Goal: Task Accomplishment & Management: Complete application form

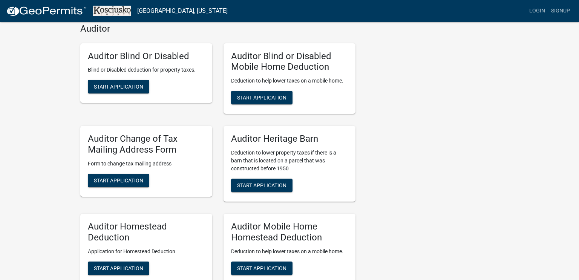
scroll to position [302, 0]
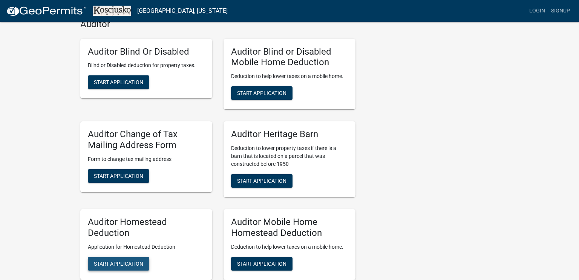
click at [110, 262] on span "Start Application" at bounding box center [118, 264] width 49 height 6
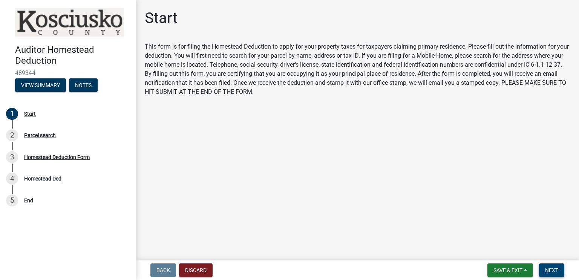
click at [555, 273] on span "Next" at bounding box center [551, 270] width 13 height 6
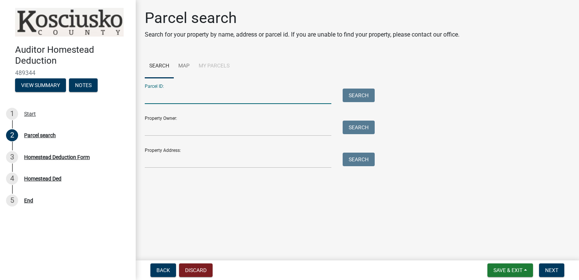
click at [197, 95] on input "Parcel ID:" at bounding box center [238, 96] width 187 height 15
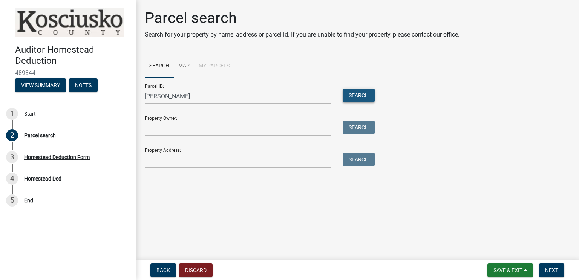
click at [365, 93] on button "Search" at bounding box center [359, 96] width 32 height 14
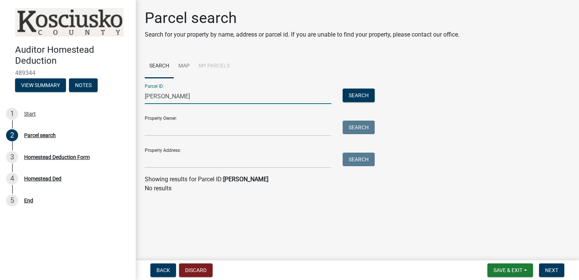
click at [170, 99] on input "[PERSON_NAME]" at bounding box center [238, 96] width 187 height 15
type input "a"
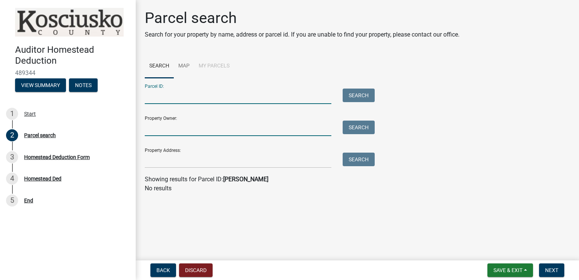
click at [161, 127] on input "Property Owner:" at bounding box center [238, 128] width 187 height 15
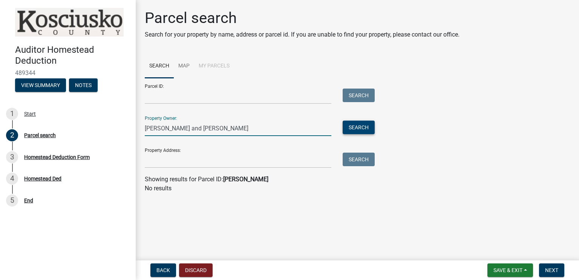
type input "[PERSON_NAME] and [PERSON_NAME]"
click at [360, 127] on button "Search" at bounding box center [359, 128] width 32 height 14
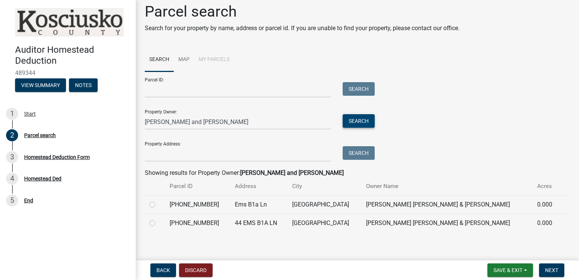
scroll to position [10, 0]
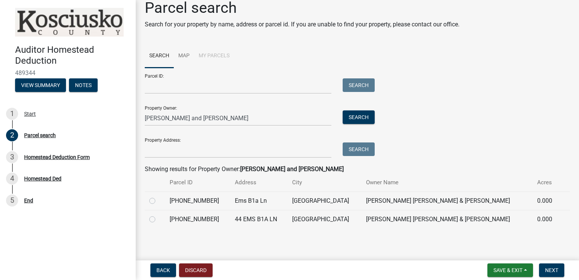
click at [158, 215] on label at bounding box center [158, 215] width 0 height 0
click at [158, 219] on input "radio" at bounding box center [160, 217] width 5 height 5
radio input "true"
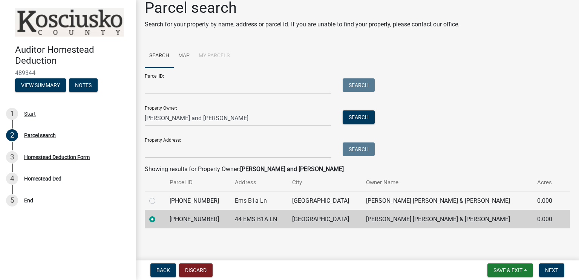
click at [158, 196] on label at bounding box center [158, 196] width 0 height 0
click at [158, 201] on input "radio" at bounding box center [160, 198] width 5 height 5
radio input "true"
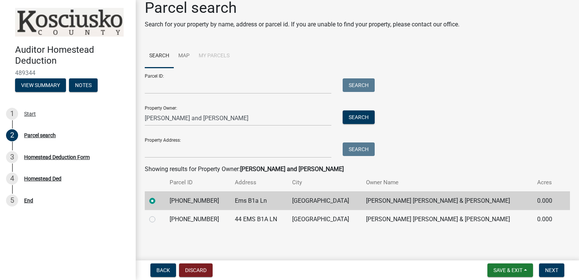
click at [155, 222] on div at bounding box center [154, 219] width 11 height 9
click at [158, 215] on label at bounding box center [158, 215] width 0 height 0
click at [158, 219] on input "radio" at bounding box center [160, 217] width 5 height 5
radio input "true"
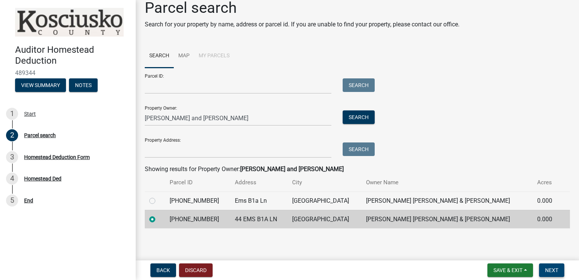
click at [561, 270] on button "Next" at bounding box center [551, 271] width 25 height 14
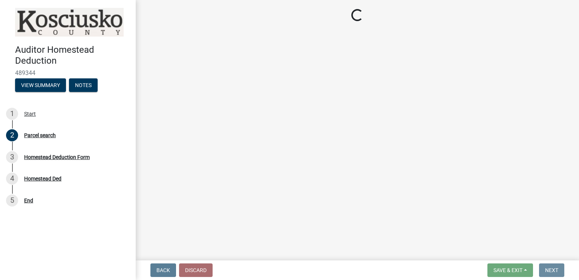
scroll to position [0, 0]
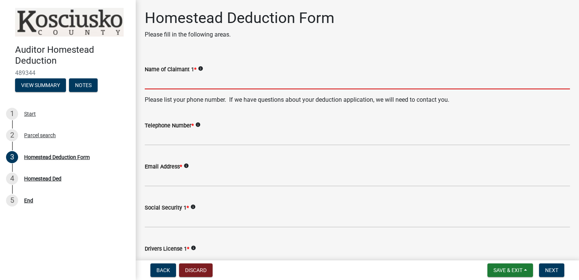
click at [182, 82] on input "Name of Claimant 1 *" at bounding box center [357, 81] width 425 height 15
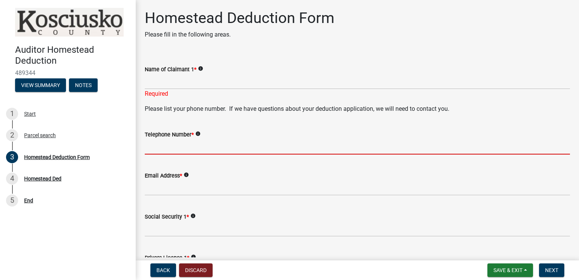
click at [494, 143] on input "Telephone Number *" at bounding box center [357, 146] width 425 height 15
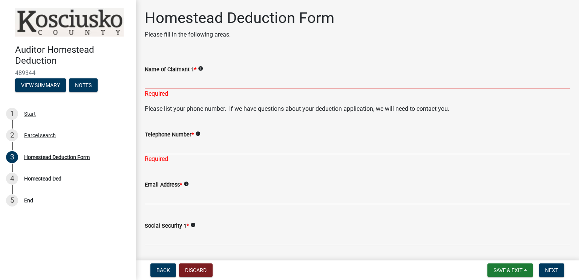
click at [159, 84] on input "Name of Claimant 1 *" at bounding box center [357, 81] width 425 height 15
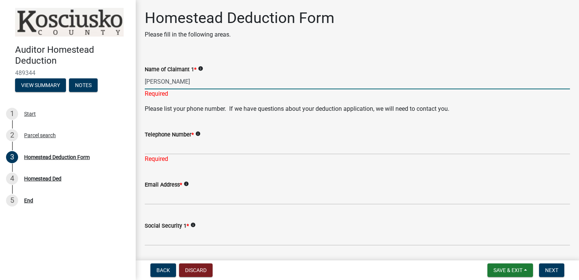
type input "[PERSON_NAME]"
click at [309, 136] on form "Telephone Number * info" at bounding box center [357, 142] width 425 height 25
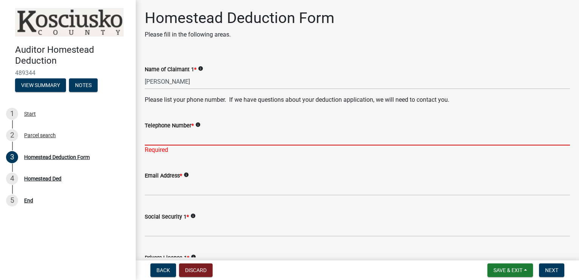
click at [200, 138] on input "Telephone Number *" at bounding box center [357, 137] width 425 height 15
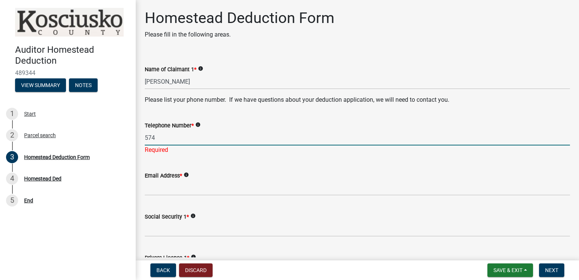
type input "5743608345"
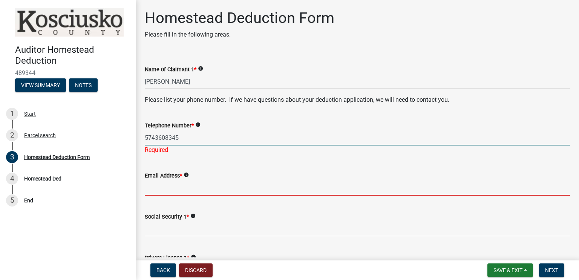
type input "[EMAIL_ADDRESS][DOMAIN_NAME]"
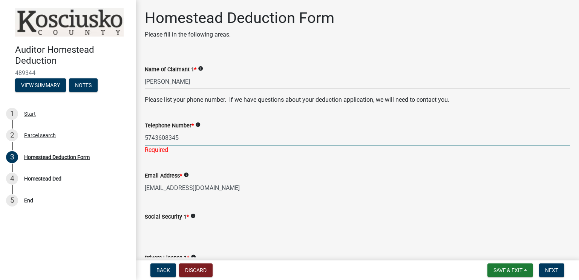
type input "IN"
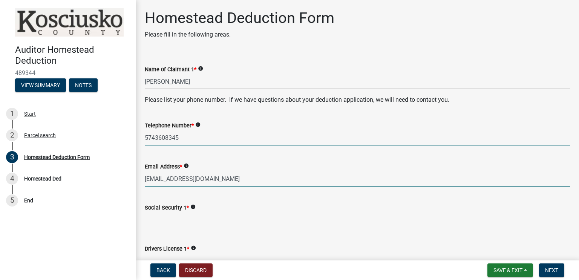
click at [174, 181] on input "[EMAIL_ADDRESS][DOMAIN_NAME]" at bounding box center [357, 178] width 425 height 15
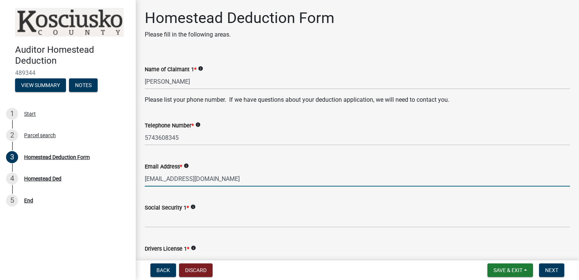
type input "[EMAIL_ADDRESS][DOMAIN_NAME]"
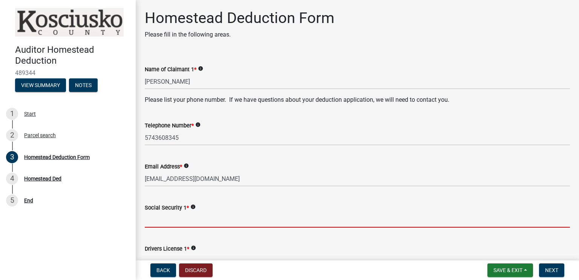
click at [189, 223] on input "Social Security 1 *" at bounding box center [357, 219] width 425 height 15
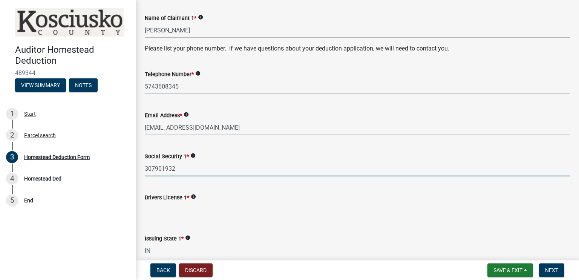
scroll to position [53, 0]
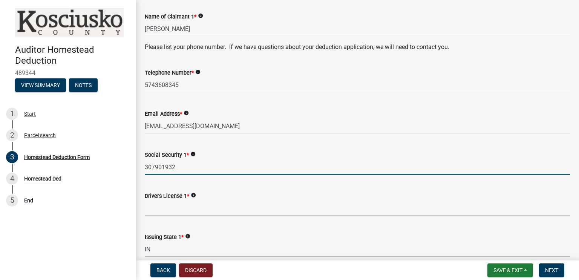
type input "307901932"
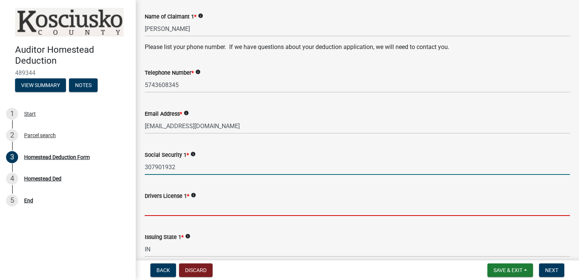
click at [153, 210] on input "Drivers License 1 *" at bounding box center [357, 208] width 425 height 15
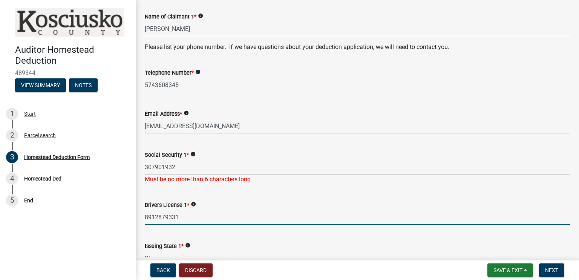
type input "8912879331"
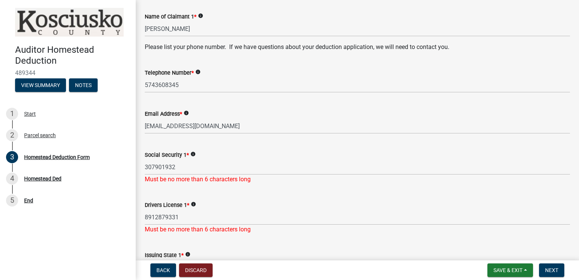
click at [192, 155] on icon "info" at bounding box center [192, 154] width 5 height 5
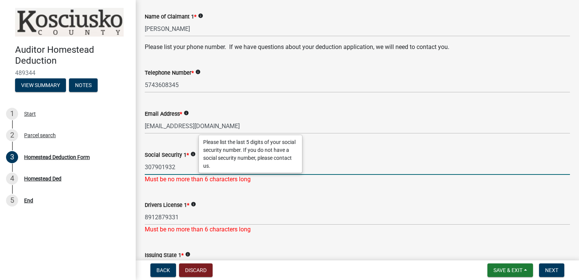
click at [159, 167] on input "307901932" at bounding box center [357, 167] width 425 height 15
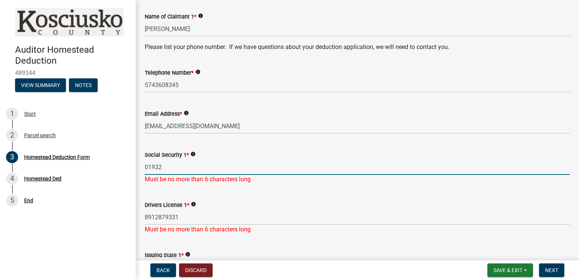
type input "01932"
click at [195, 201] on form "Drivers License 1 * info [DRIVERS_LICENSE_NUMBER]" at bounding box center [357, 213] width 425 height 25
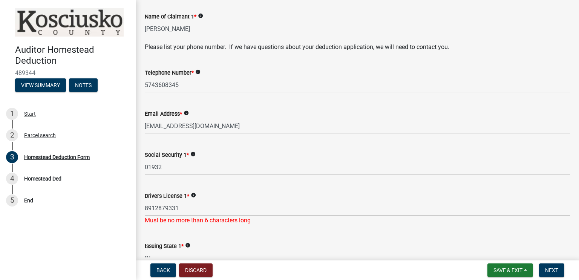
click at [195, 196] on icon "info" at bounding box center [193, 195] width 5 height 5
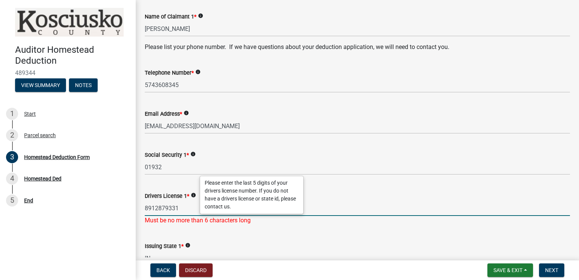
click at [161, 207] on input "8912879331" at bounding box center [357, 208] width 425 height 15
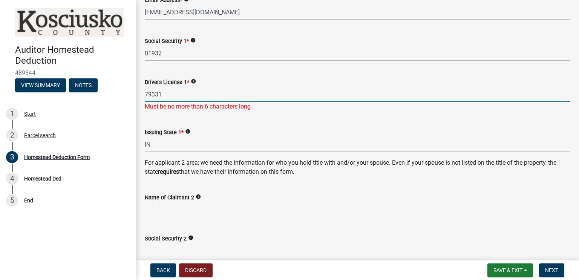
scroll to position [175, 0]
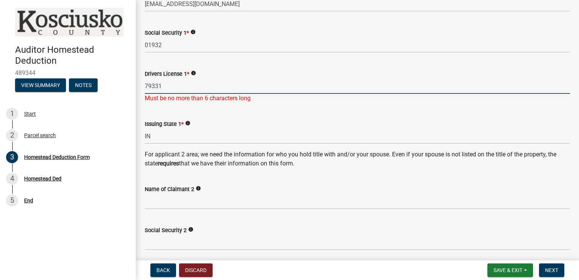
type input "79331"
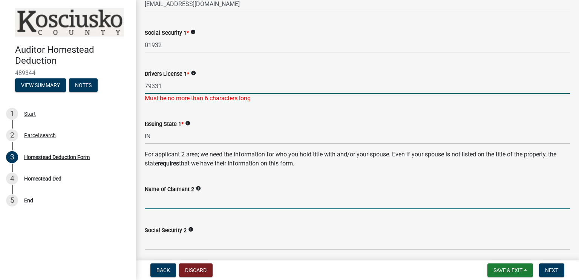
click at [163, 206] on wm-data-entity-input-list "Name of Claimant 1 * info [PERSON_NAME] Please list your phone number. If we ha…" at bounding box center [357, 279] width 425 height 800
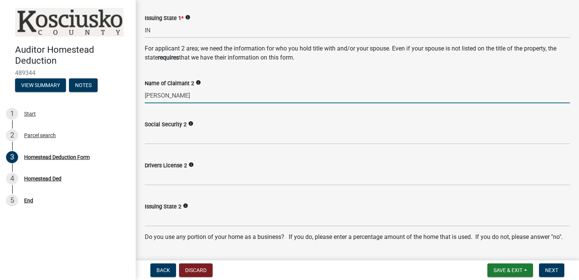
scroll to position [277, 0]
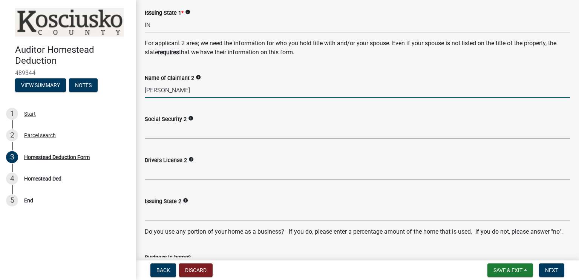
type input "[PERSON_NAME]"
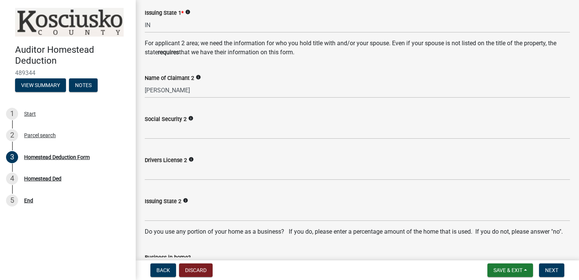
click at [185, 201] on icon "info" at bounding box center [185, 200] width 5 height 5
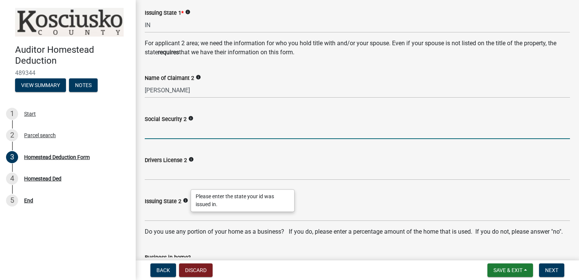
click at [177, 129] on input "Social Security 2" at bounding box center [357, 131] width 425 height 15
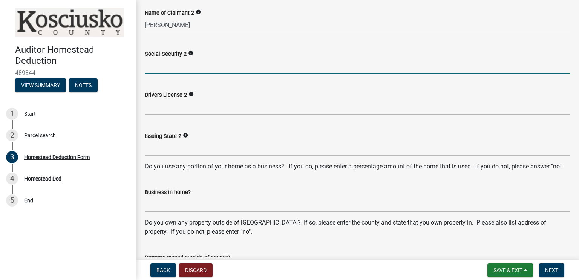
scroll to position [344, 0]
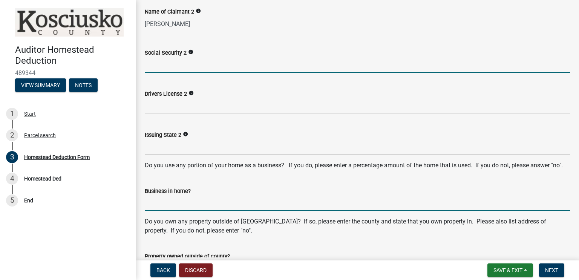
click at [187, 197] on input "Business in home?" at bounding box center [357, 203] width 425 height 15
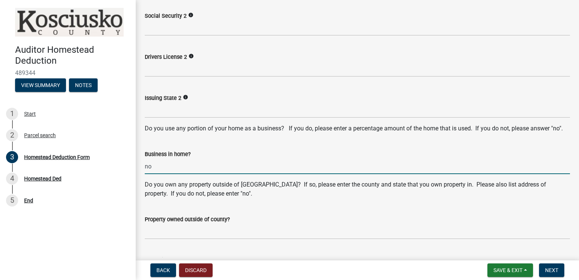
scroll to position [381, 0]
type input "no"
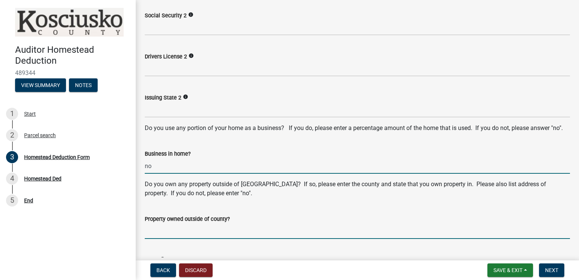
click at [184, 231] on input "Property owned outside of county?" at bounding box center [357, 231] width 425 height 15
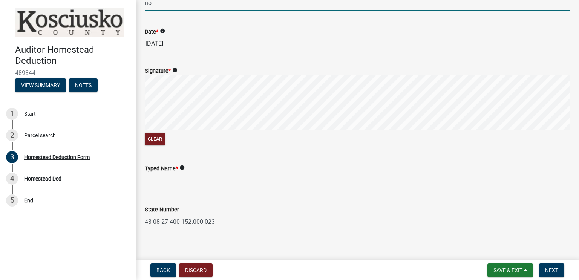
scroll to position [611, 0]
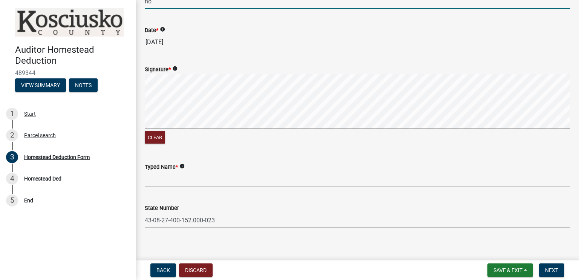
type input "no"
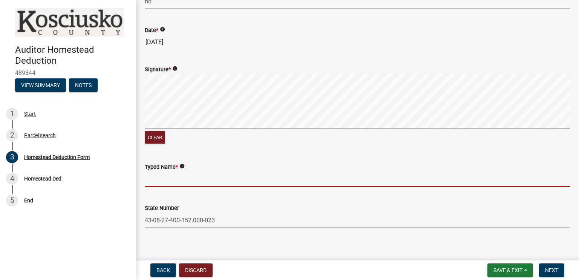
click at [150, 180] on input "Typed Name *" at bounding box center [357, 179] width 425 height 15
type input "[PERSON_NAME]"
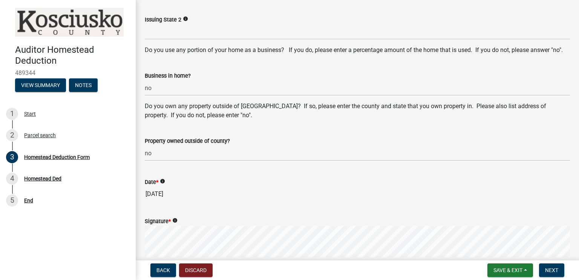
scroll to position [339, 0]
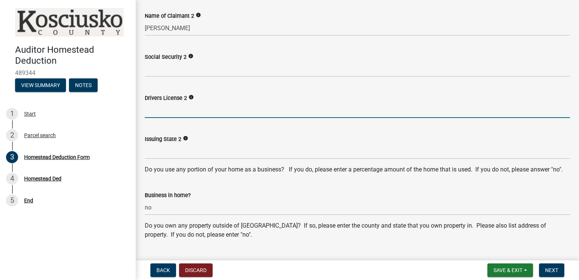
click at [161, 112] on input "Drivers License 2" at bounding box center [357, 110] width 425 height 15
type input "61107"
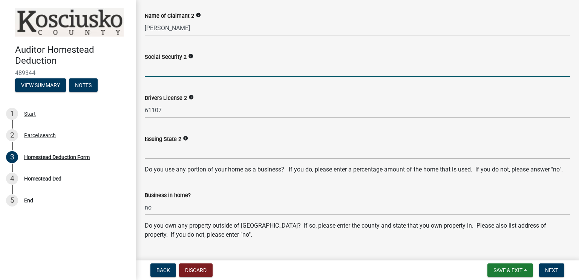
click at [156, 70] on input "Social Security 2" at bounding box center [357, 68] width 425 height 15
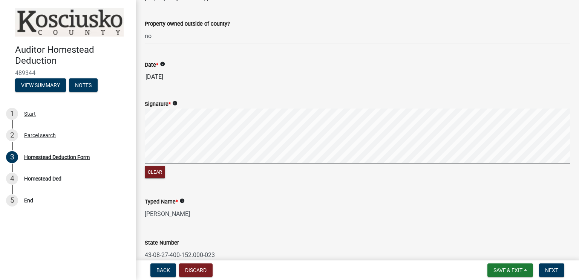
scroll to position [597, 0]
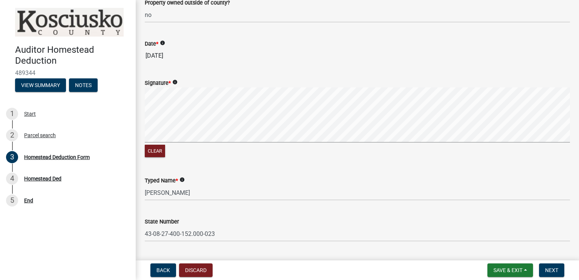
type input "98886"
click at [175, 80] on icon "info" at bounding box center [174, 82] width 5 height 5
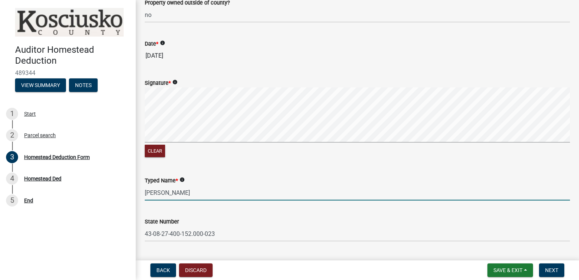
click at [160, 190] on input "[PERSON_NAME]" at bounding box center [357, 192] width 425 height 15
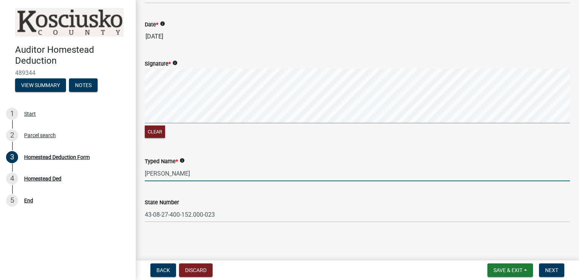
scroll to position [617, 0]
type input "[PERSON_NAME]"
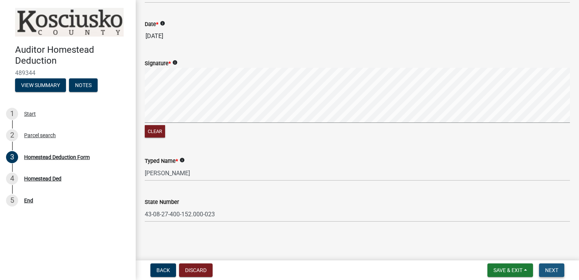
click at [554, 268] on span "Next" at bounding box center [551, 270] width 13 height 6
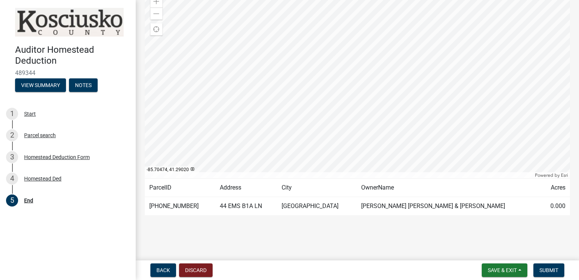
scroll to position [97, 0]
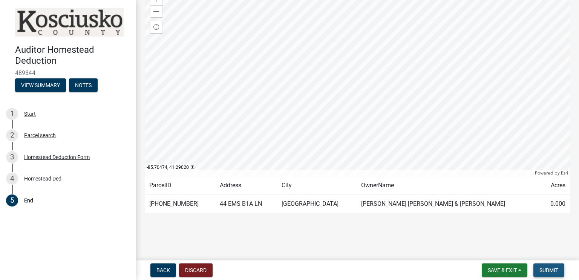
click at [558, 270] on span "Submit" at bounding box center [549, 270] width 19 height 6
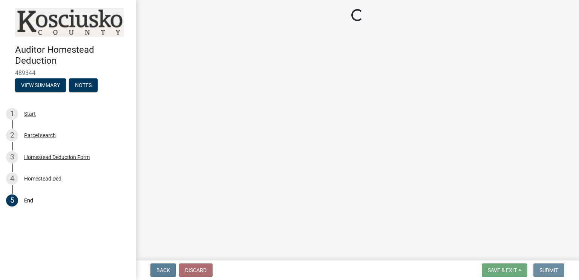
scroll to position [0, 0]
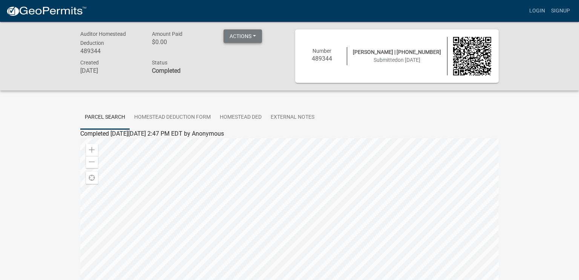
click at [256, 38] on button "Actions" at bounding box center [243, 36] width 38 height 14
click at [257, 38] on button "Actions" at bounding box center [243, 36] width 38 height 14
